Goal: Task Accomplishment & Management: Manage account settings

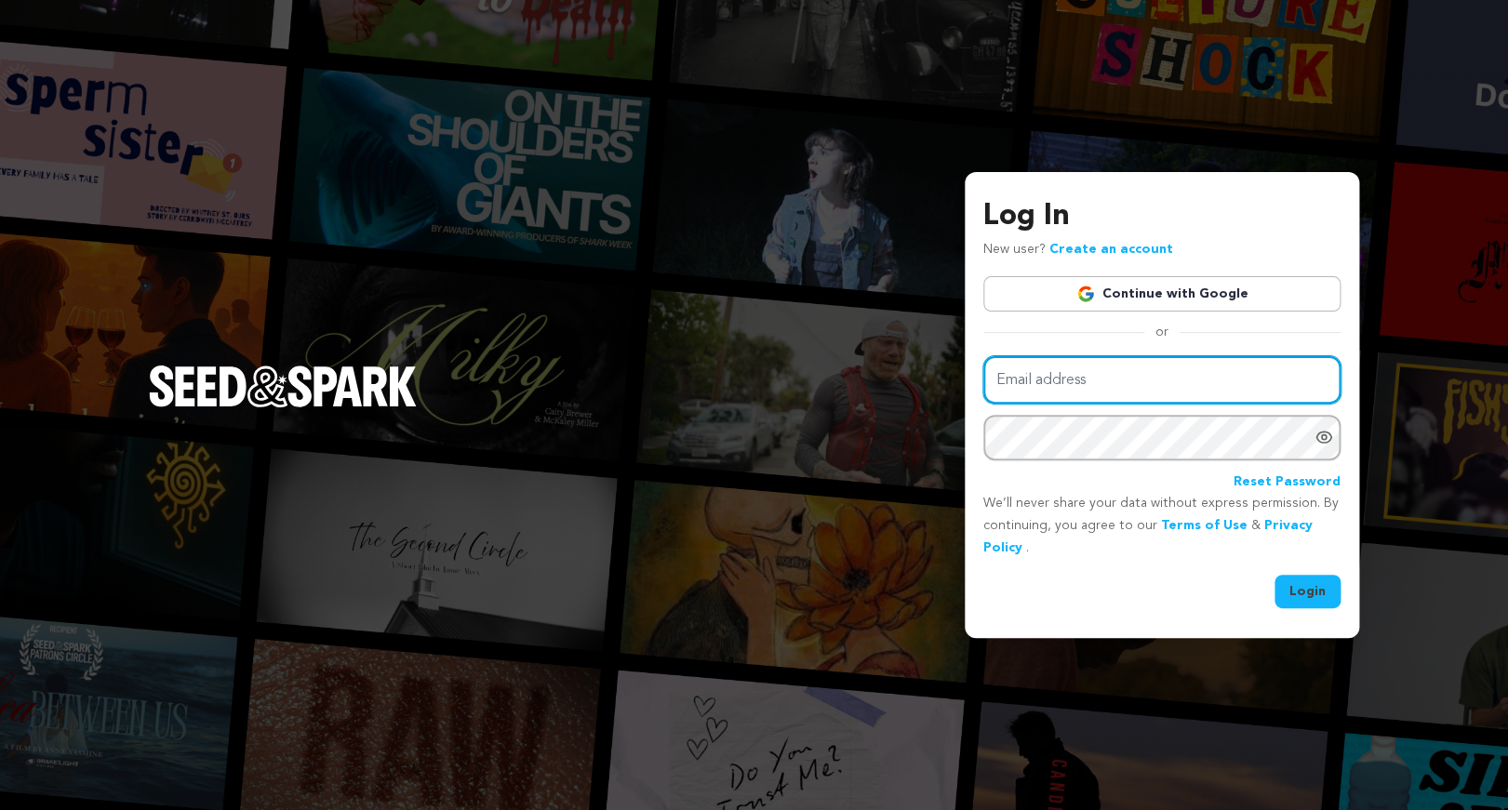
click at [1023, 381] on input "Email address" at bounding box center [1161, 379] width 357 height 47
type input "margnewcs@duck.com"
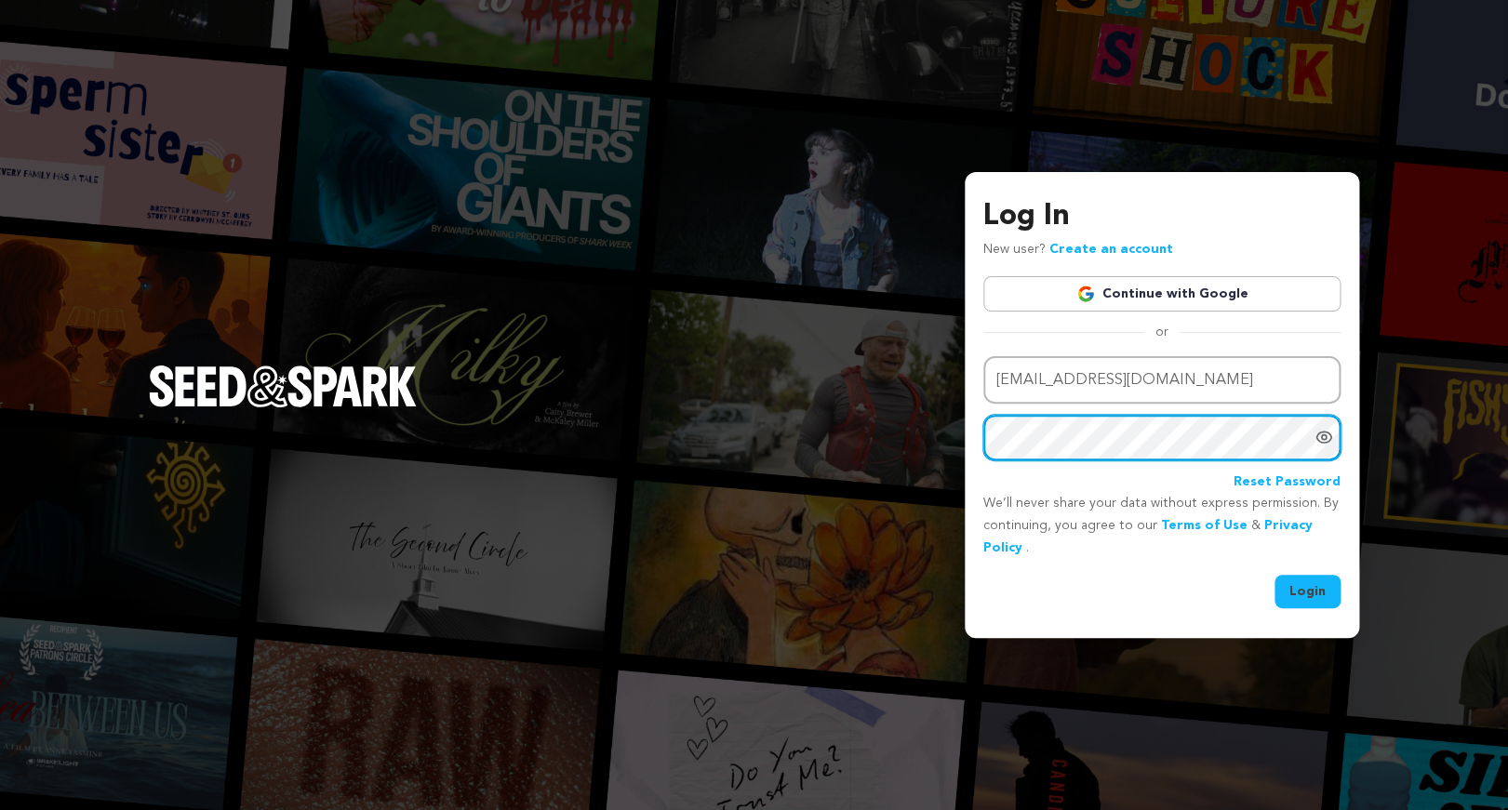
click at [1275, 575] on button "Login" at bounding box center [1308, 591] width 66 height 33
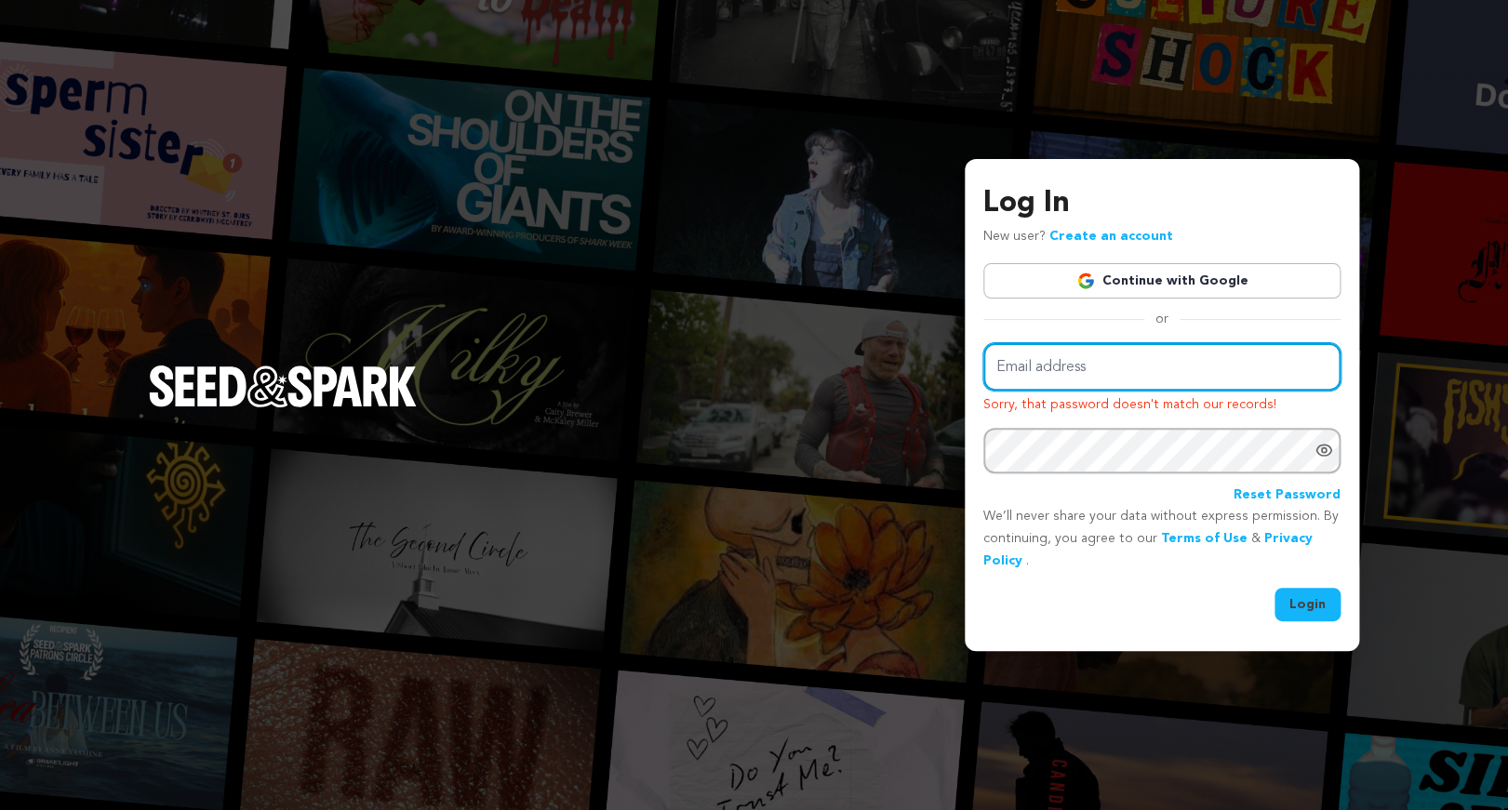
click at [1088, 367] on input "Email address" at bounding box center [1161, 366] width 357 height 47
type input "margotnewcomer@gmail.com"
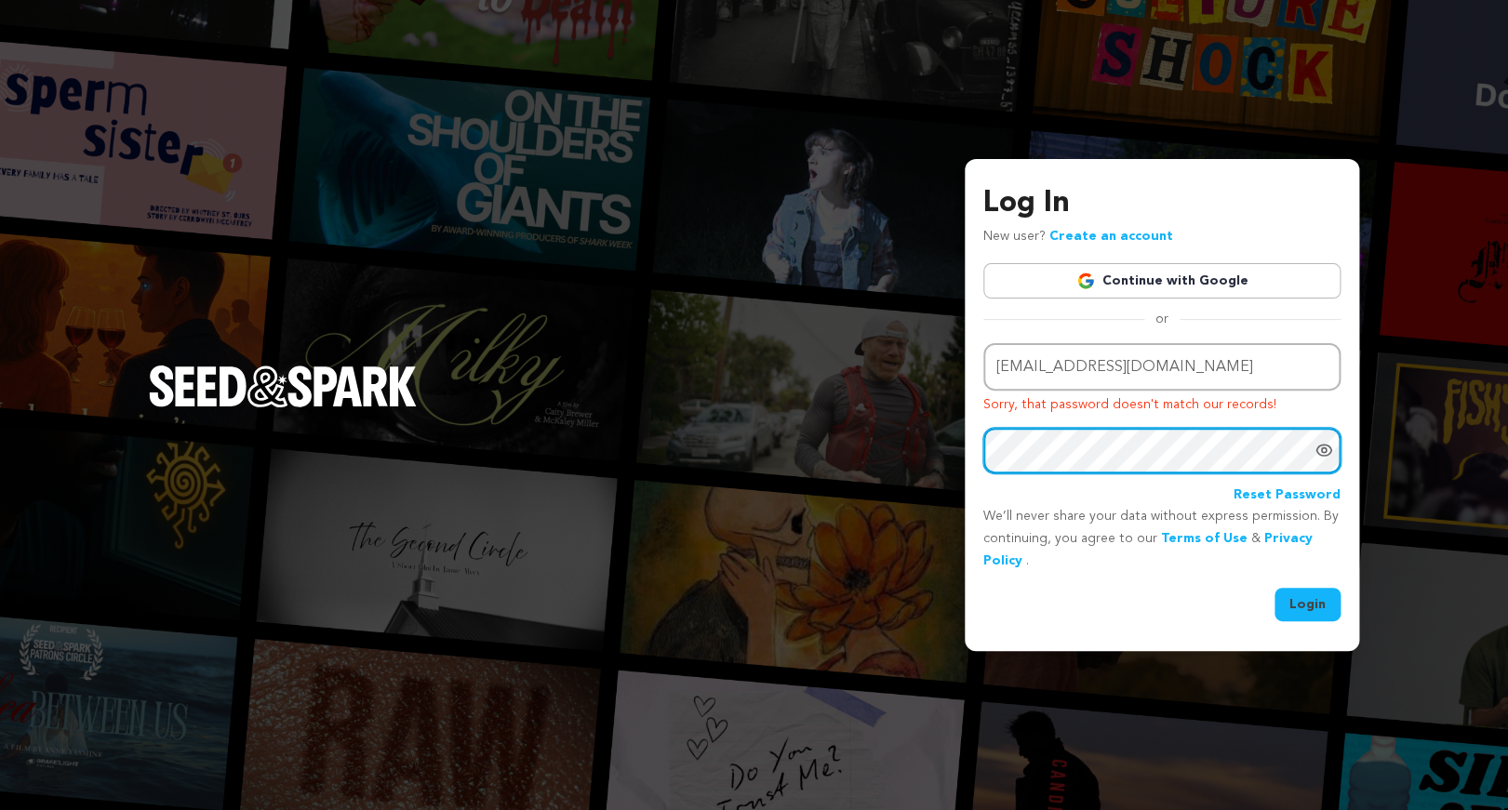
click at [1275, 588] on button "Login" at bounding box center [1308, 604] width 66 height 33
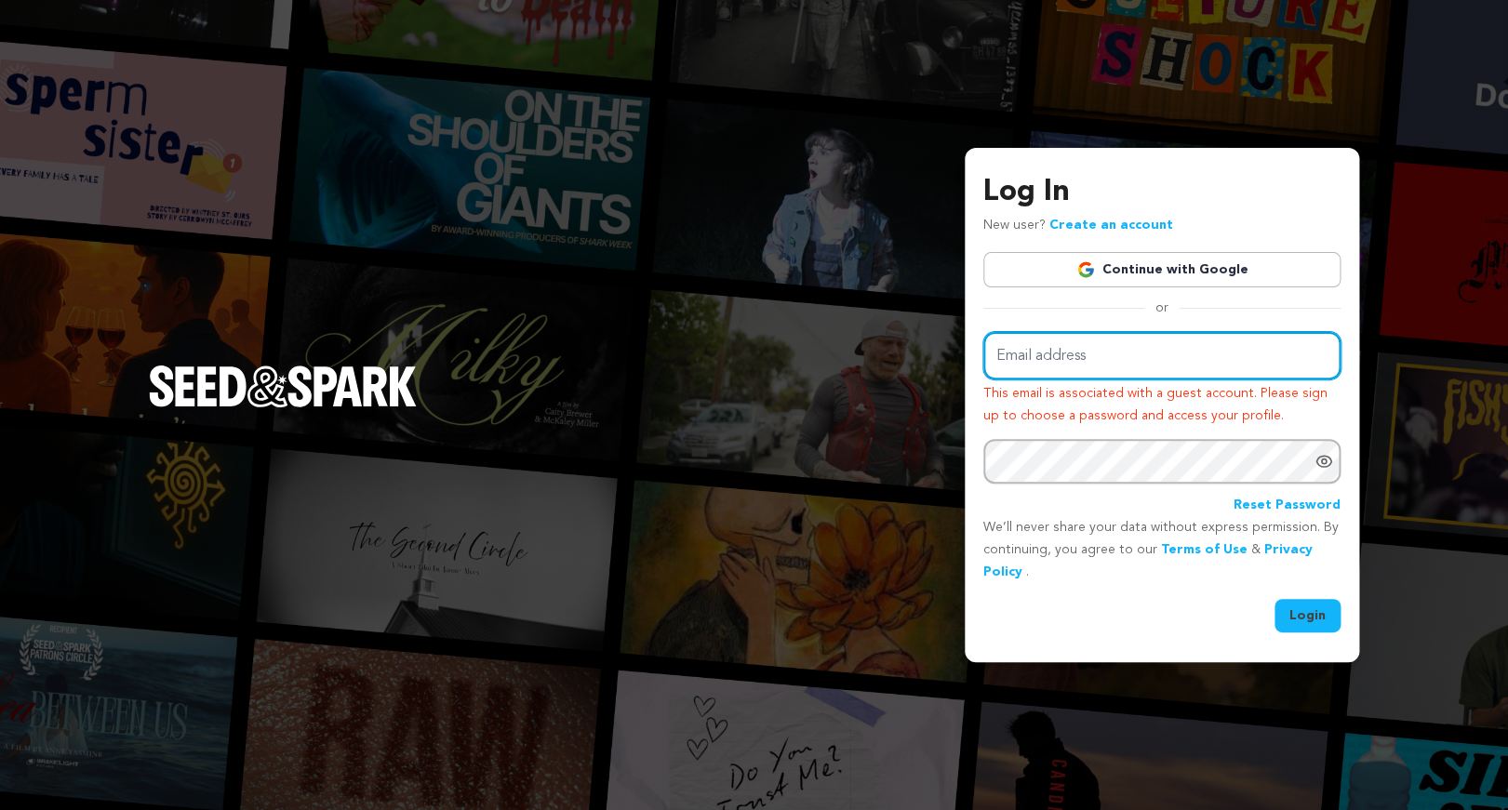
click at [1036, 349] on input "Email address" at bounding box center [1161, 355] width 357 height 47
type input "margotnewcomer@gmail.com"
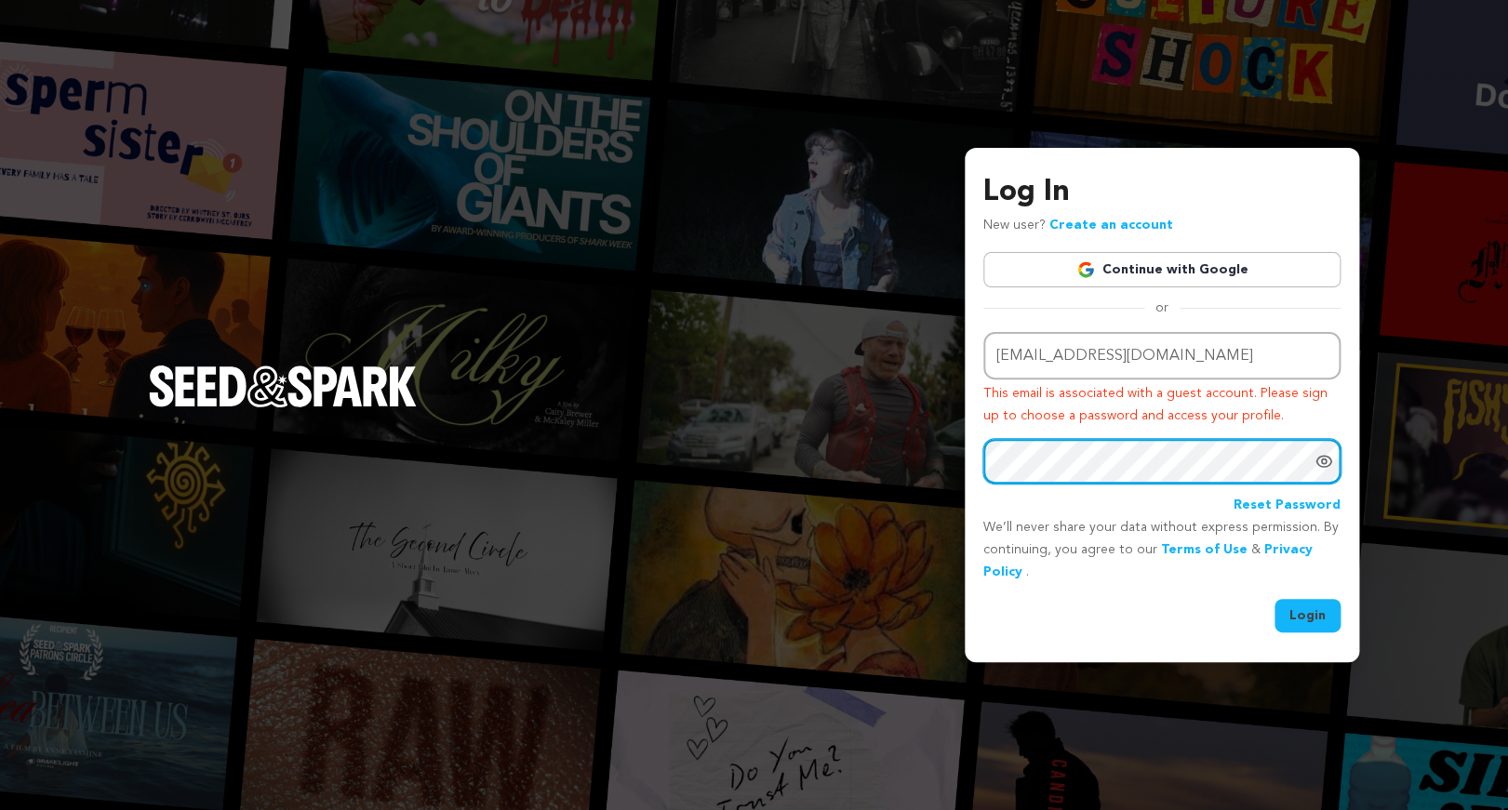
click at [1275, 599] on button "Login" at bounding box center [1308, 615] width 66 height 33
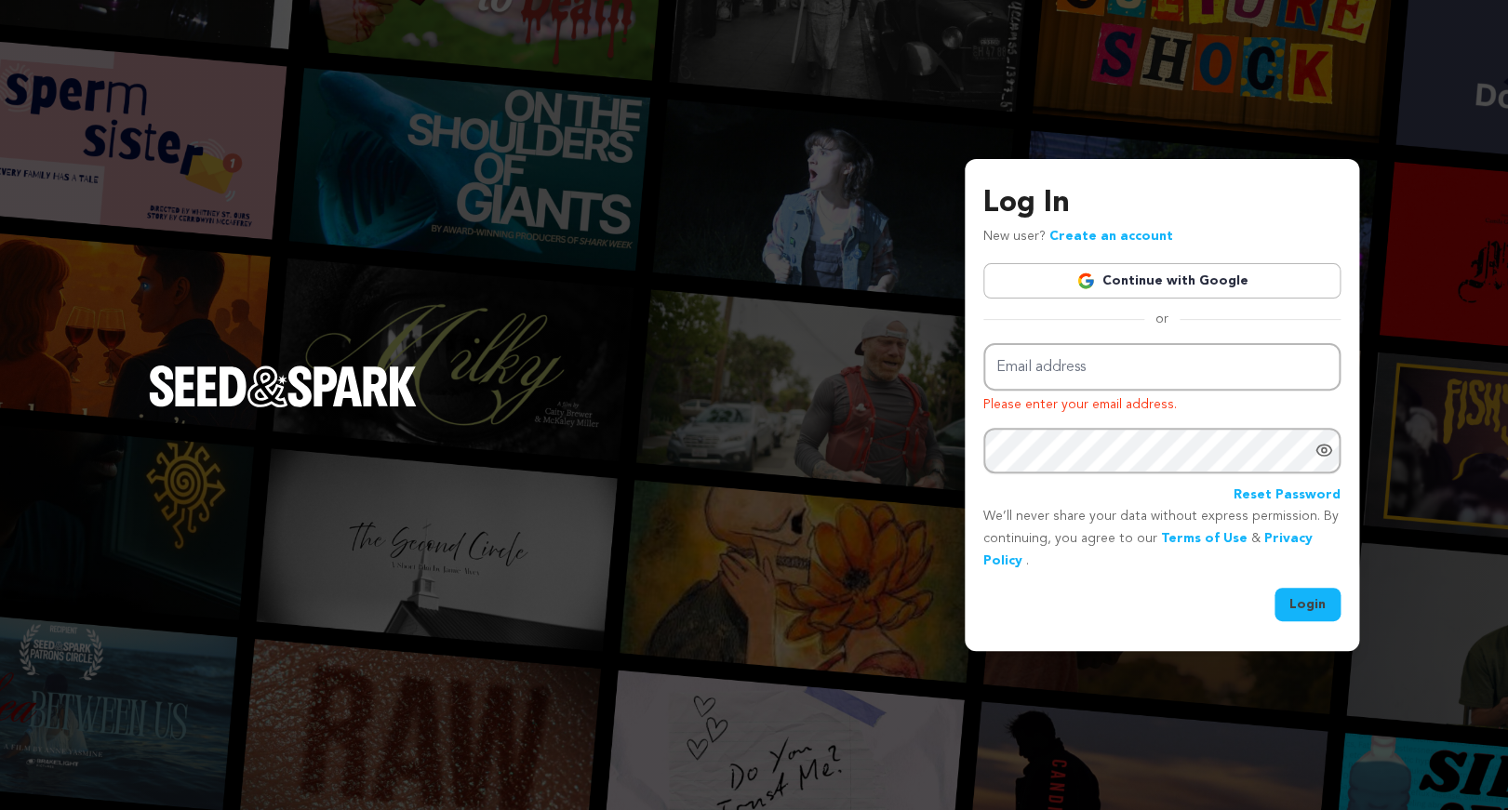
click at [1274, 494] on link "Reset Password" at bounding box center [1287, 496] width 107 height 22
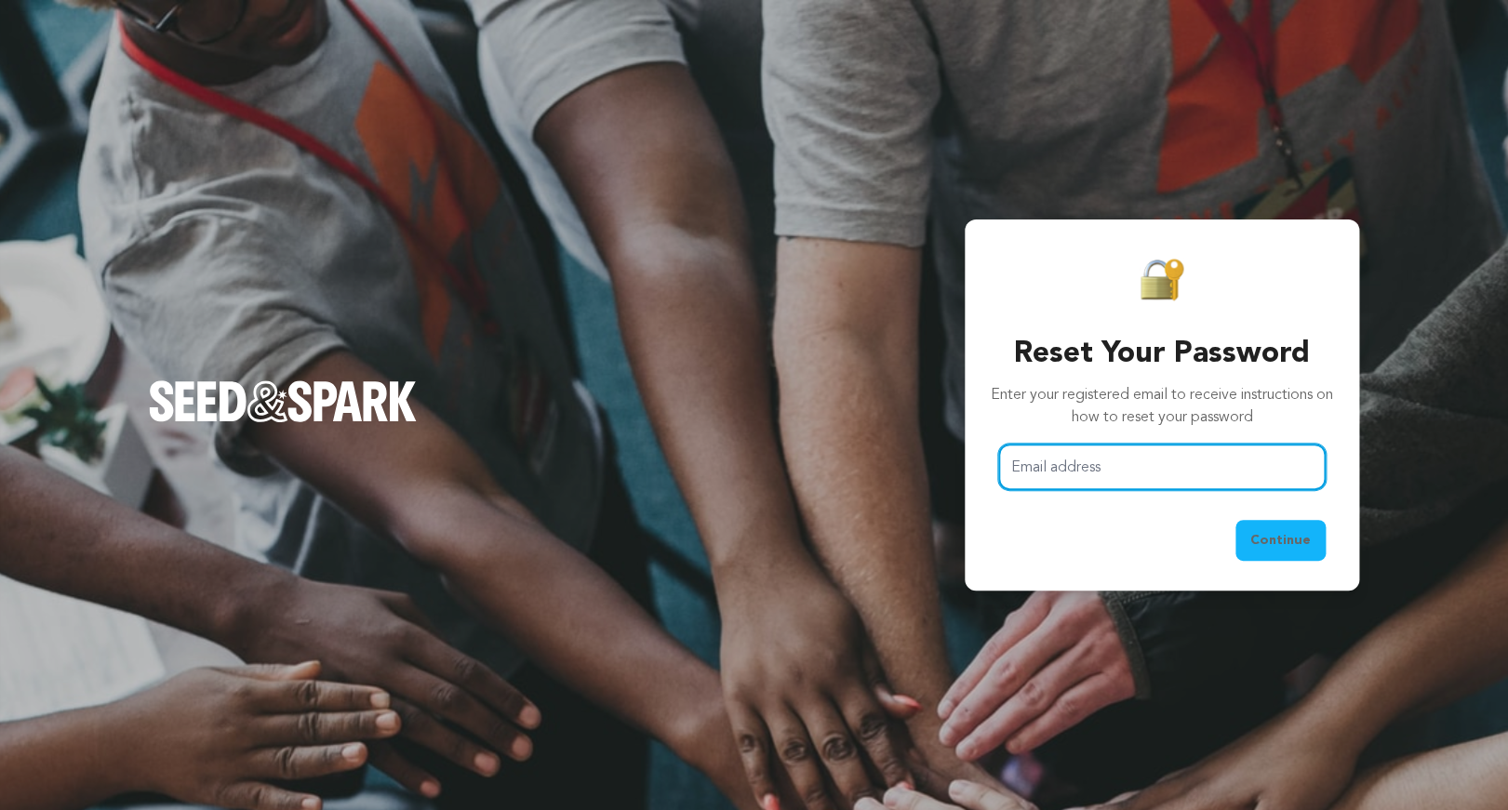
click at [1076, 467] on input "Email address" at bounding box center [1161, 467] width 327 height 47
type input "margotnewcomer@gmail.com"
click at [1235, 520] on button "Continue" at bounding box center [1280, 540] width 90 height 41
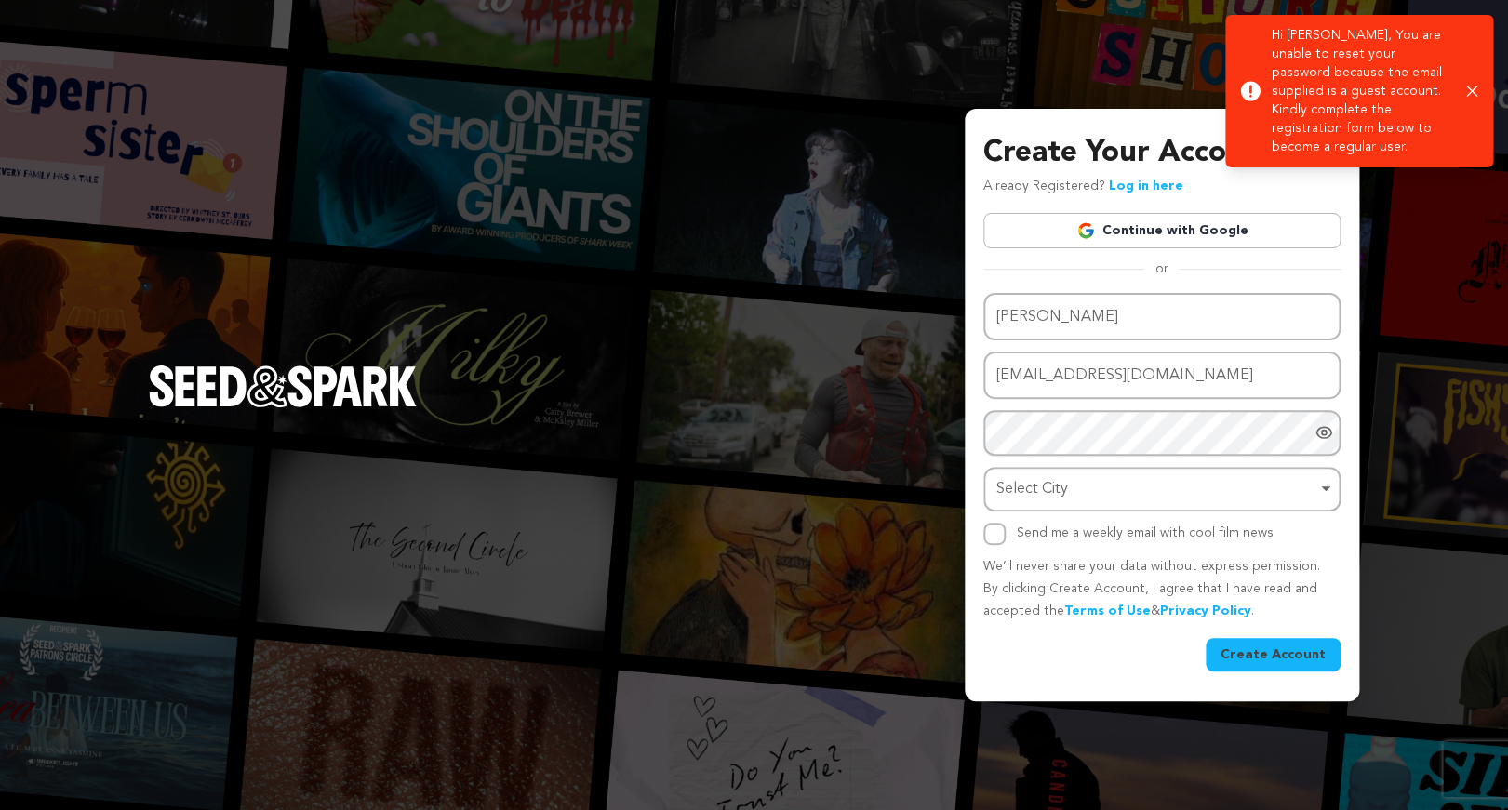
click at [1476, 92] on icon "button" at bounding box center [1472, 92] width 12 height 12
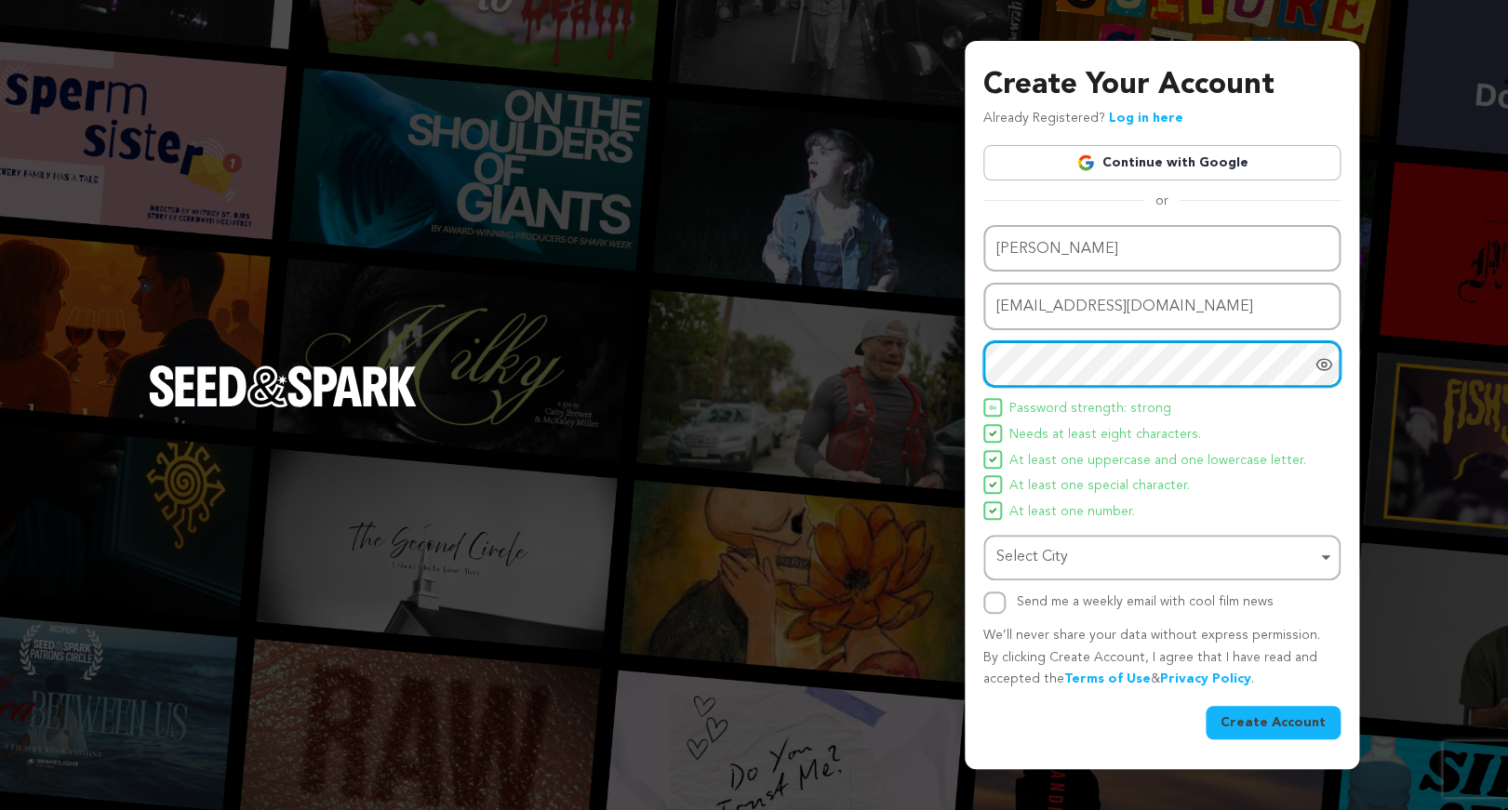
click at [1063, 560] on div "Select City Remove item" at bounding box center [1156, 557] width 320 height 27
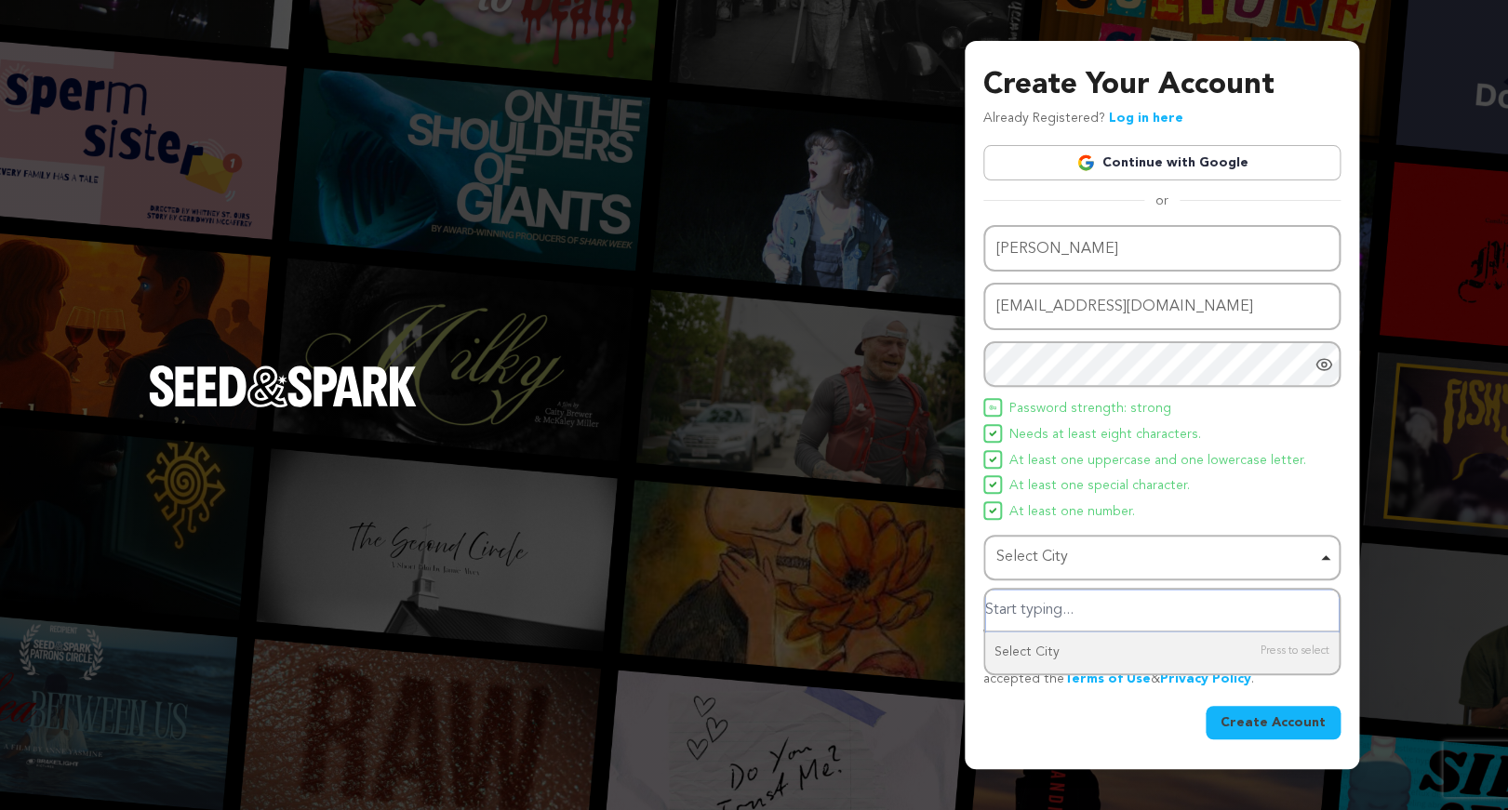
click at [1048, 613] on input "Select City" at bounding box center [1162, 611] width 354 height 42
type input "los angeles"
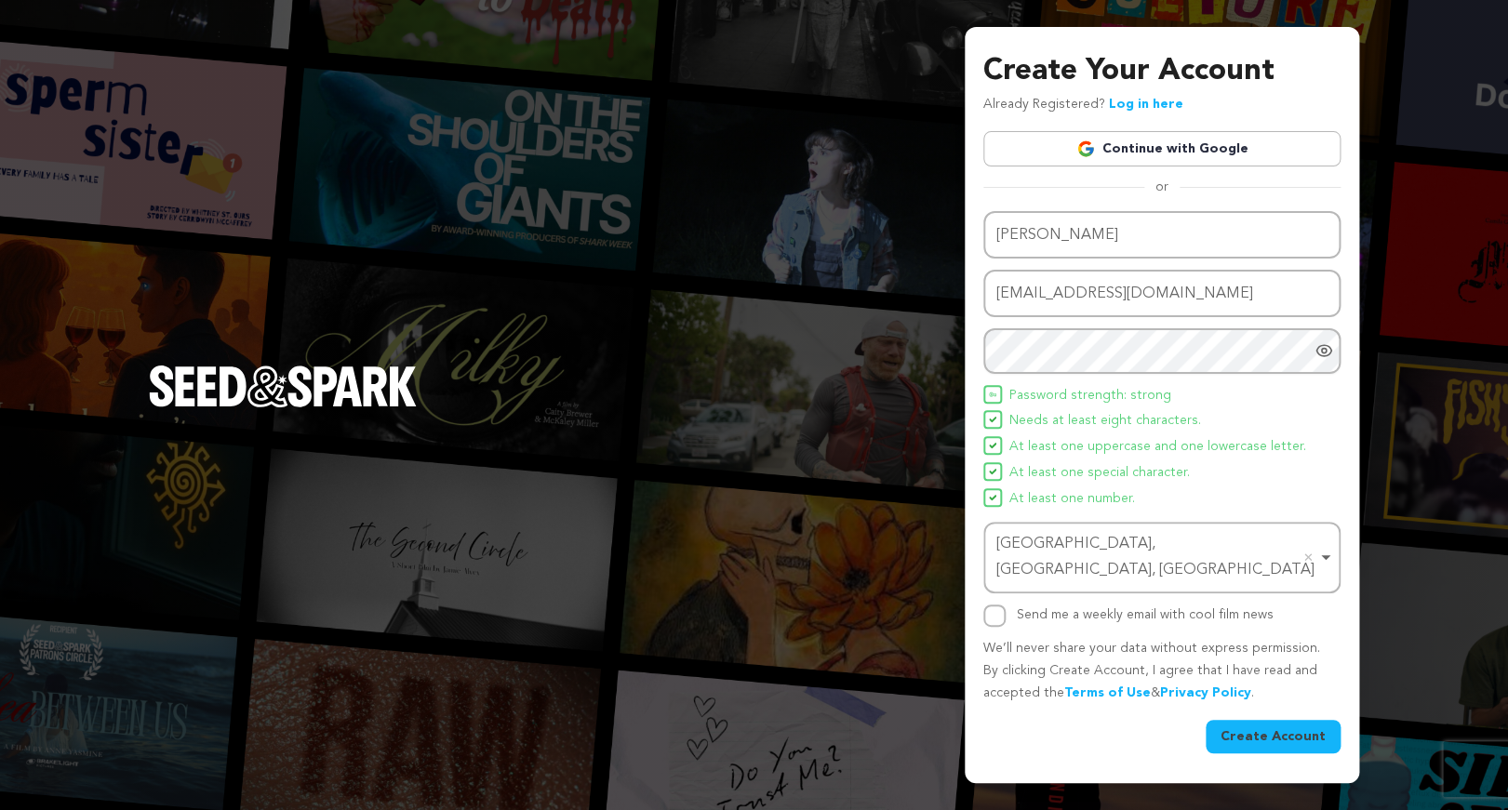
click at [1248, 723] on button "Create Account" at bounding box center [1273, 736] width 135 height 33
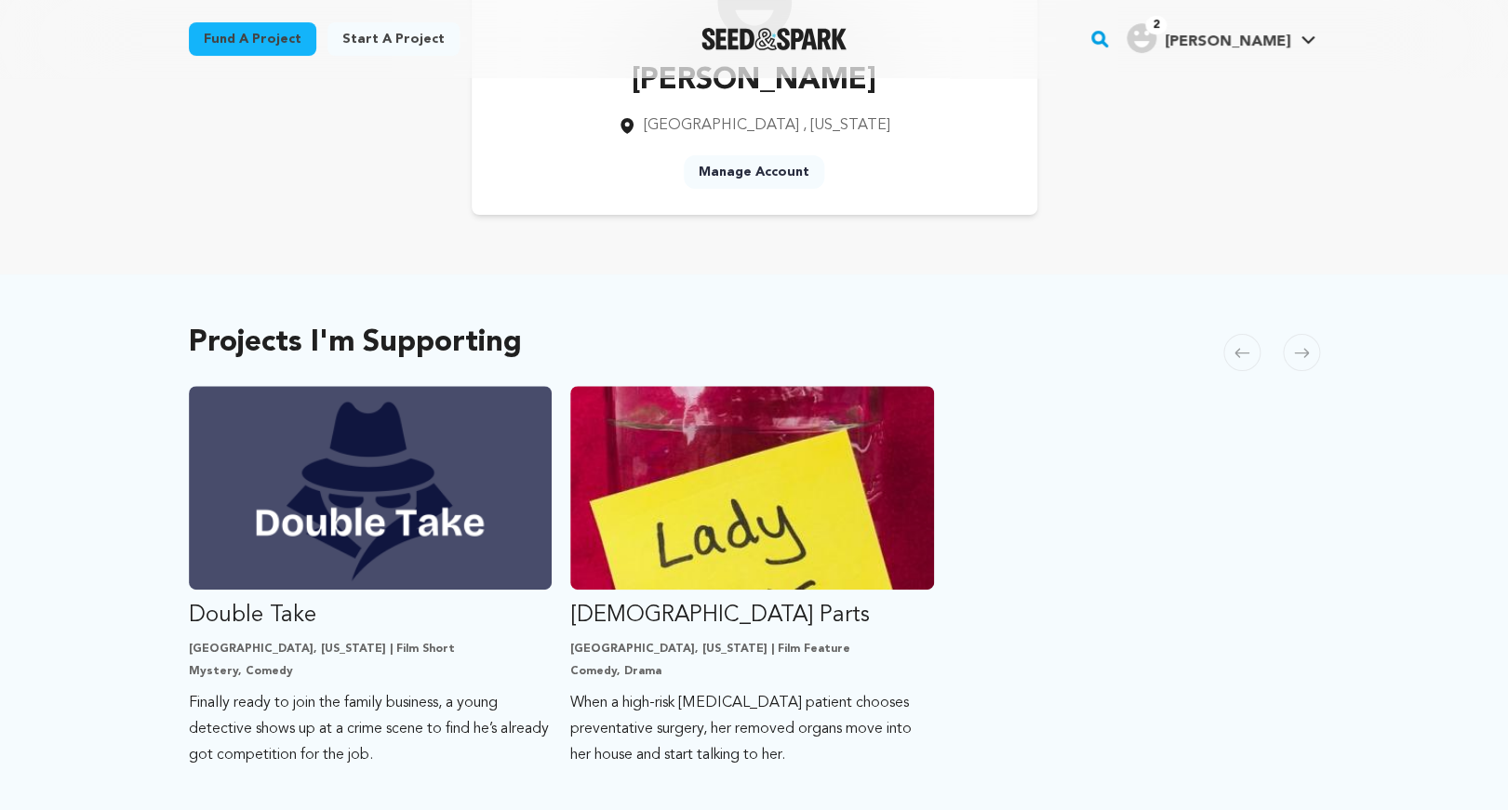
scroll to position [162, 0]
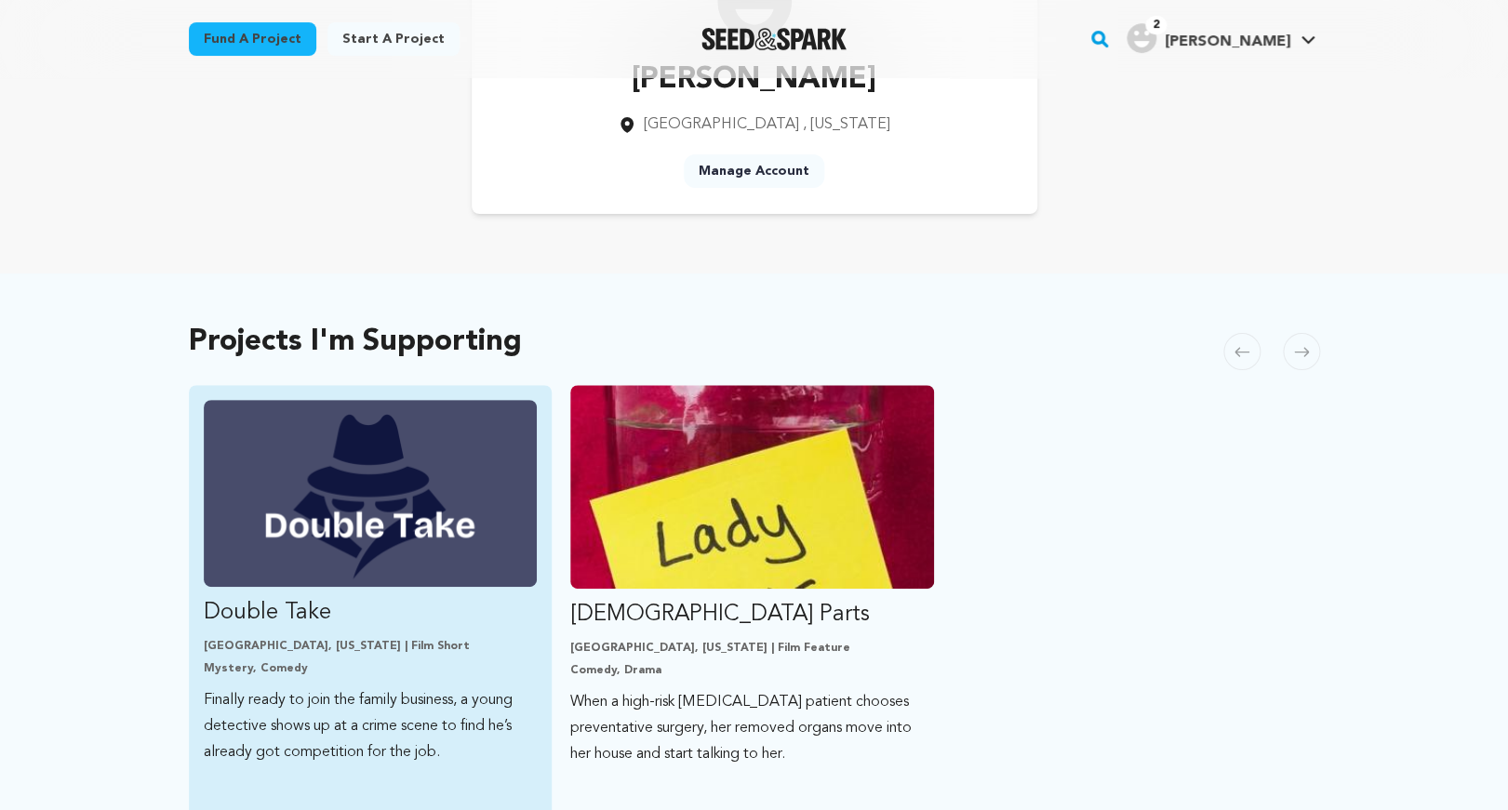
click at [285, 463] on img "Fund Double Take" at bounding box center [371, 493] width 334 height 187
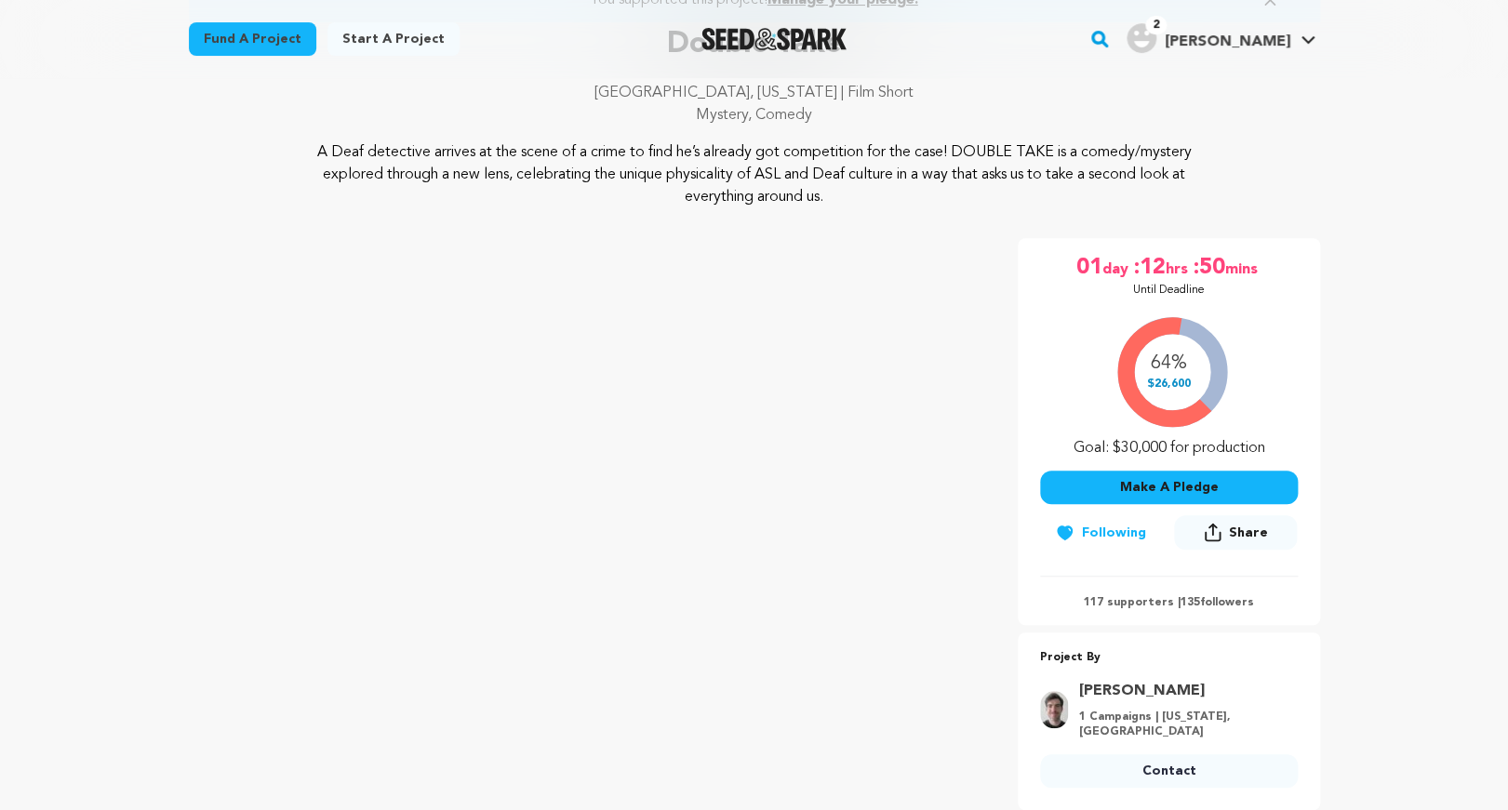
scroll to position [197, 0]
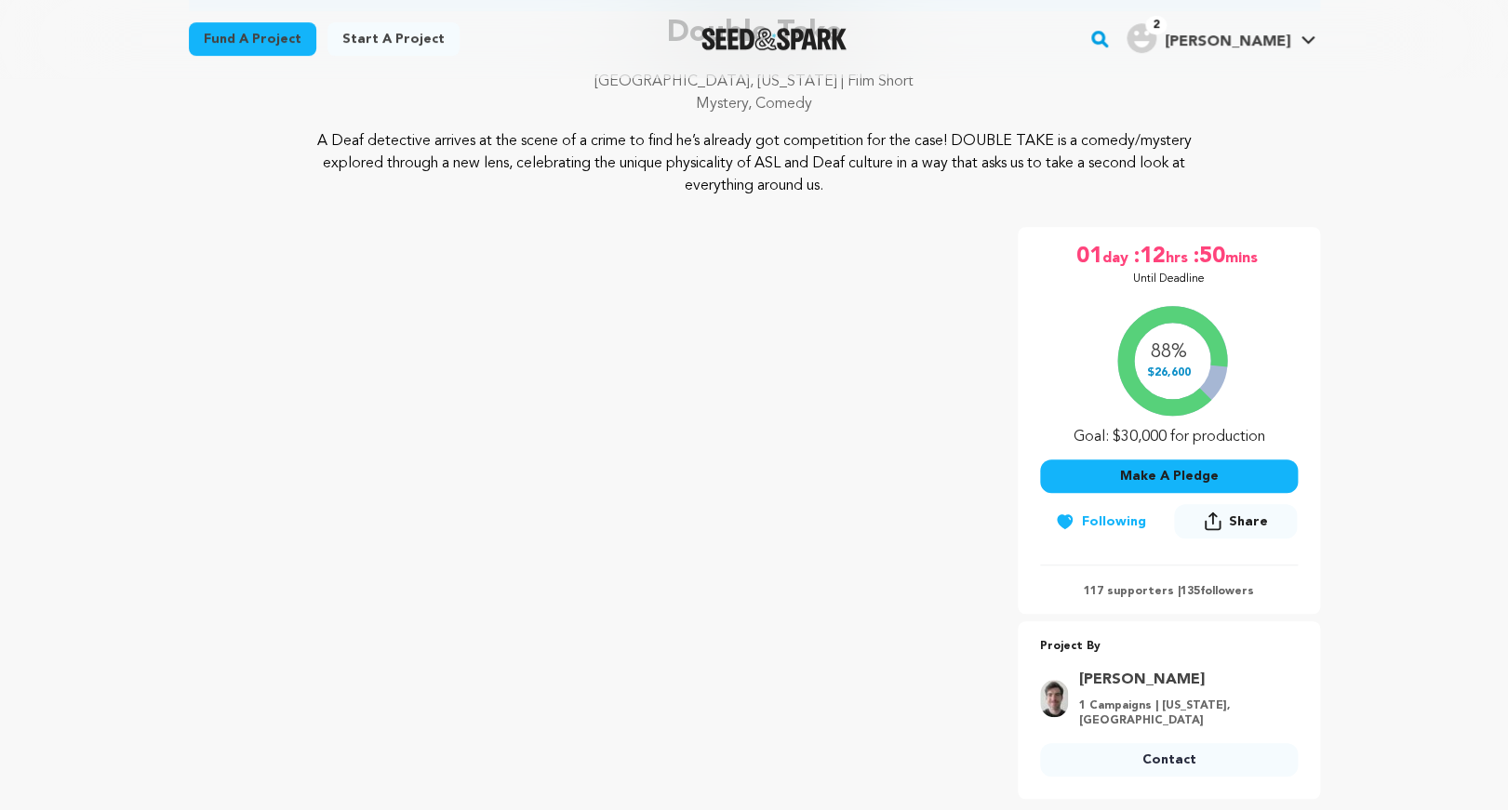
click at [1081, 530] on button "Following" at bounding box center [1100, 521] width 121 height 33
click at [1074, 524] on icon at bounding box center [1076, 522] width 20 height 19
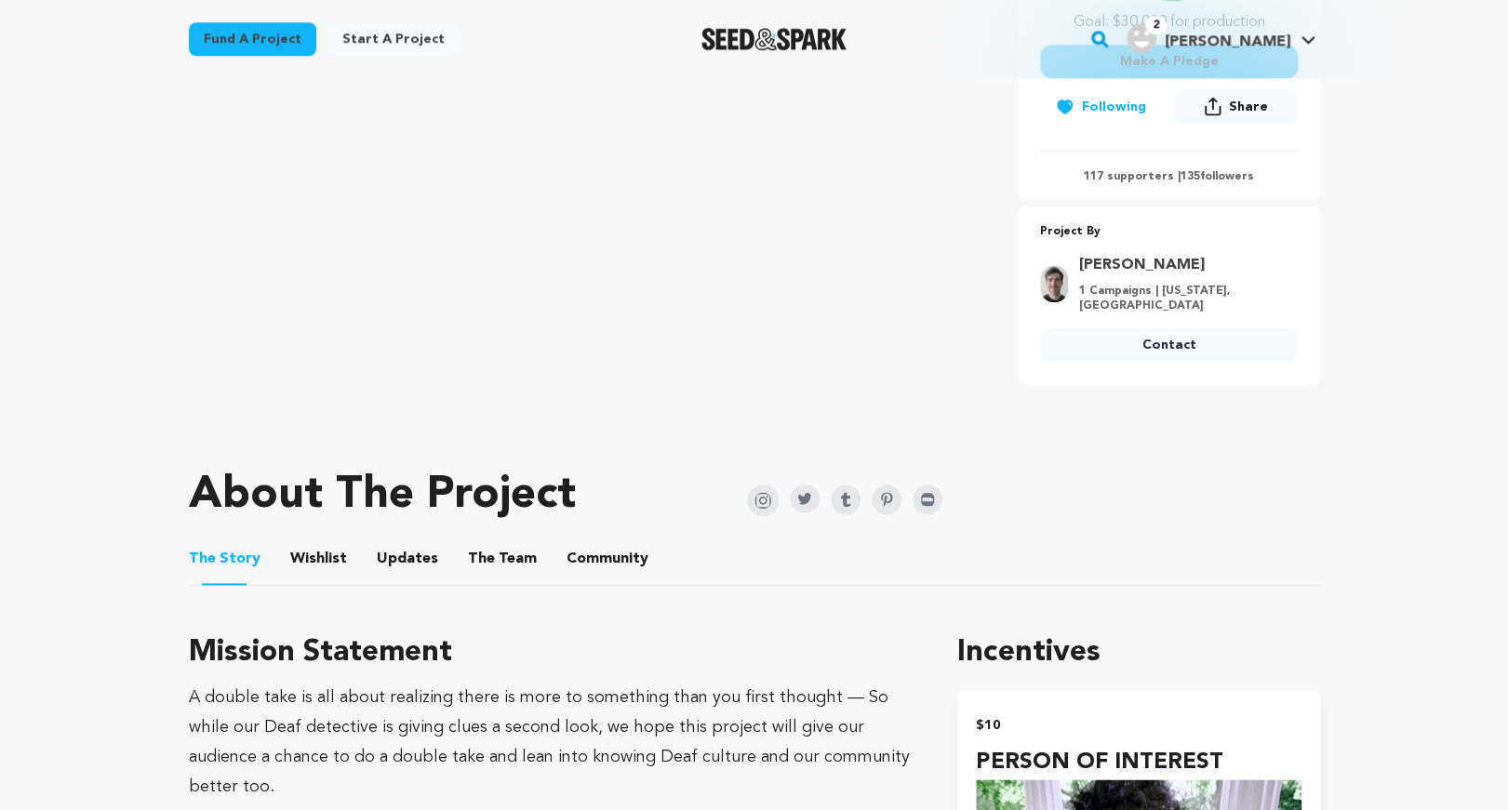
scroll to position [0, 0]
